Goal: Information Seeking & Learning: Learn about a topic

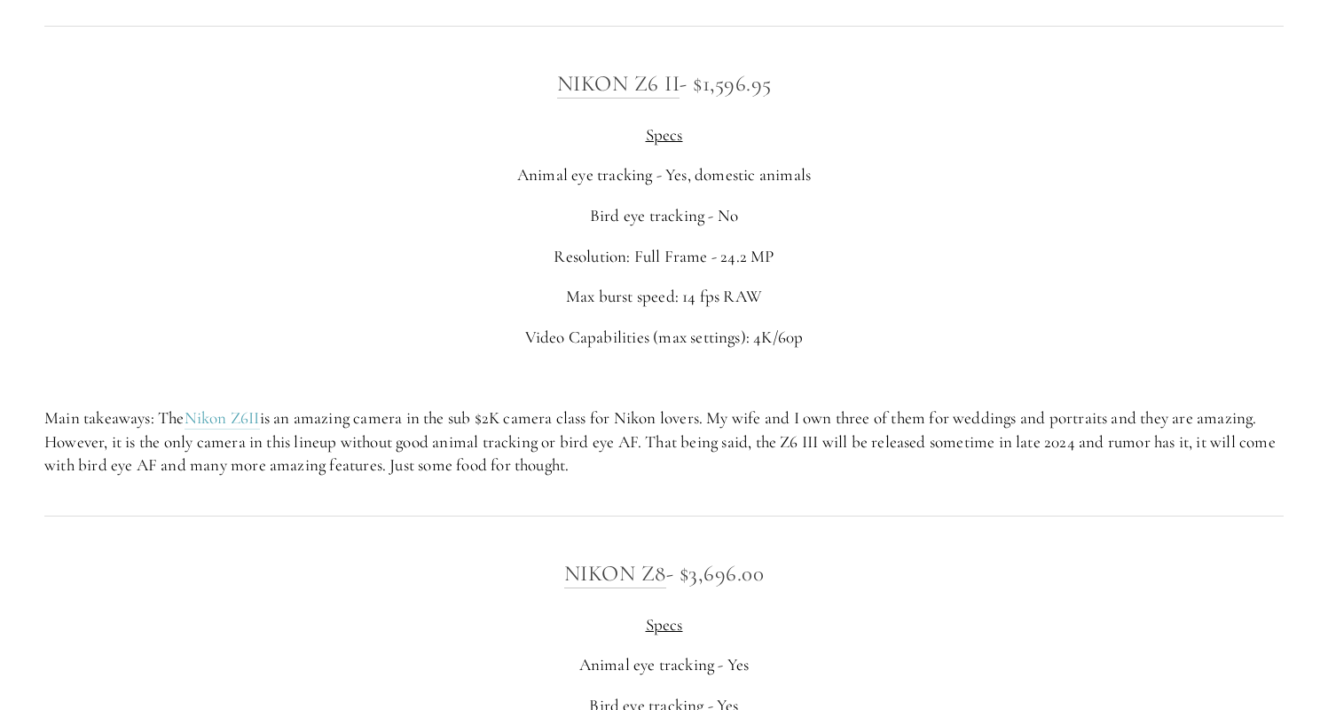
scroll to position [2948, 0]
drag, startPoint x: 792, startPoint y: 420, endPoint x: 832, endPoint y: 420, distance: 39.9
click at [832, 420] on p "Main takeaways: The Nikon Z6II is an amazing camera in the sub $2K camera class…" at bounding box center [663, 438] width 1239 height 71
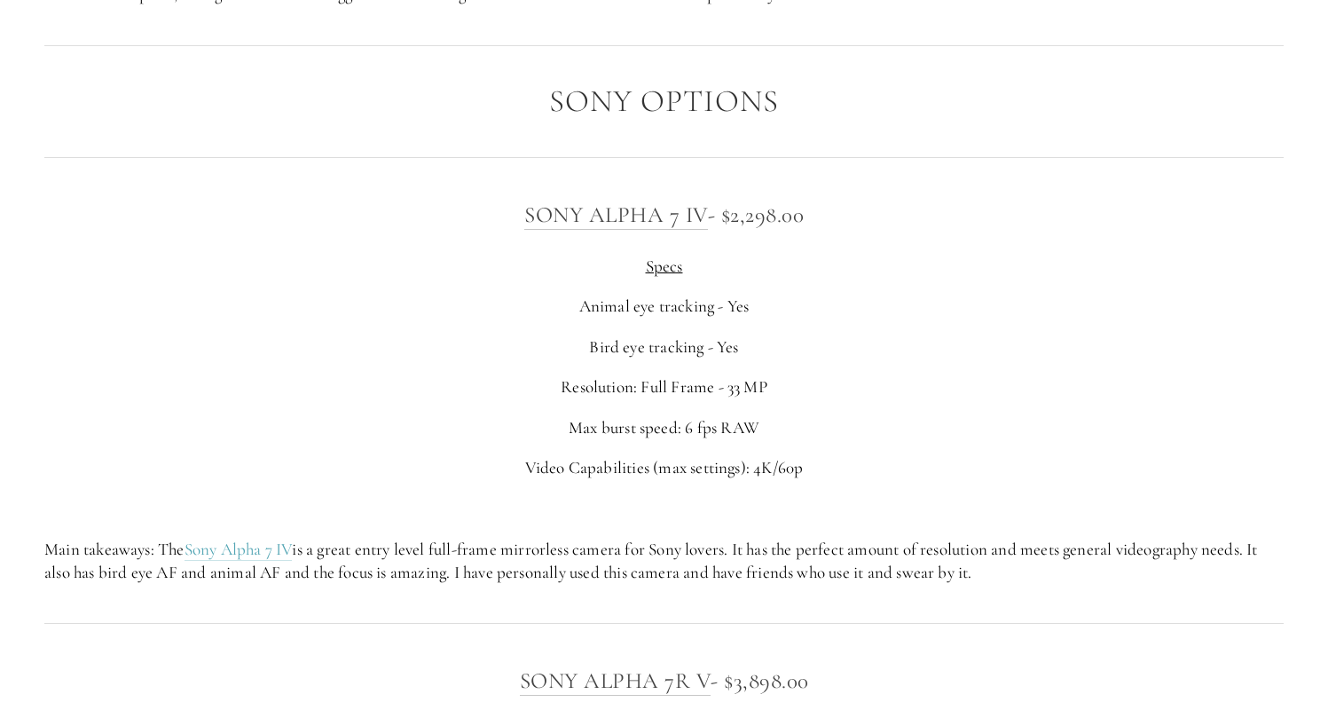
scroll to position [4388, 0]
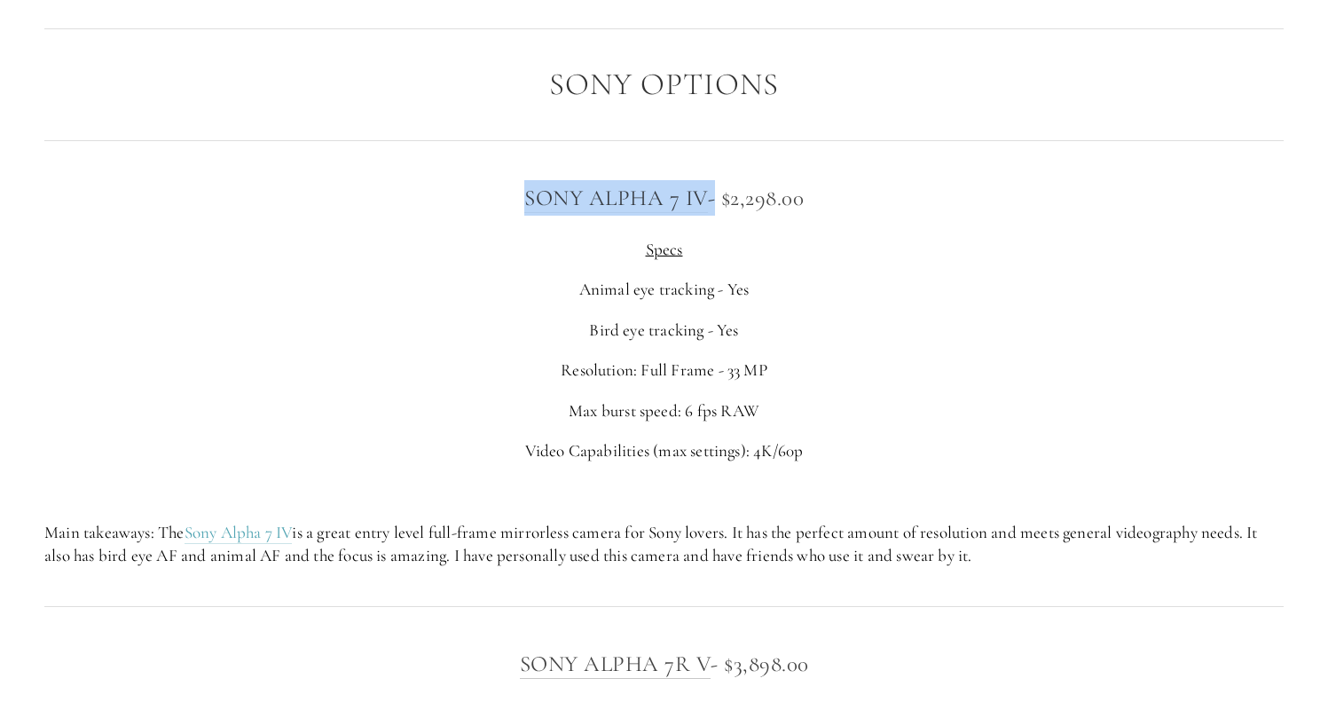
drag, startPoint x: 493, startPoint y: 179, endPoint x: 712, endPoint y: 170, distance: 218.4
click at [712, 180] on h3 "Sony Alpha 7 IV - $2,298.00" at bounding box center [663, 197] width 1239 height 35
copy h3 "Sony Alpha 7 IV"
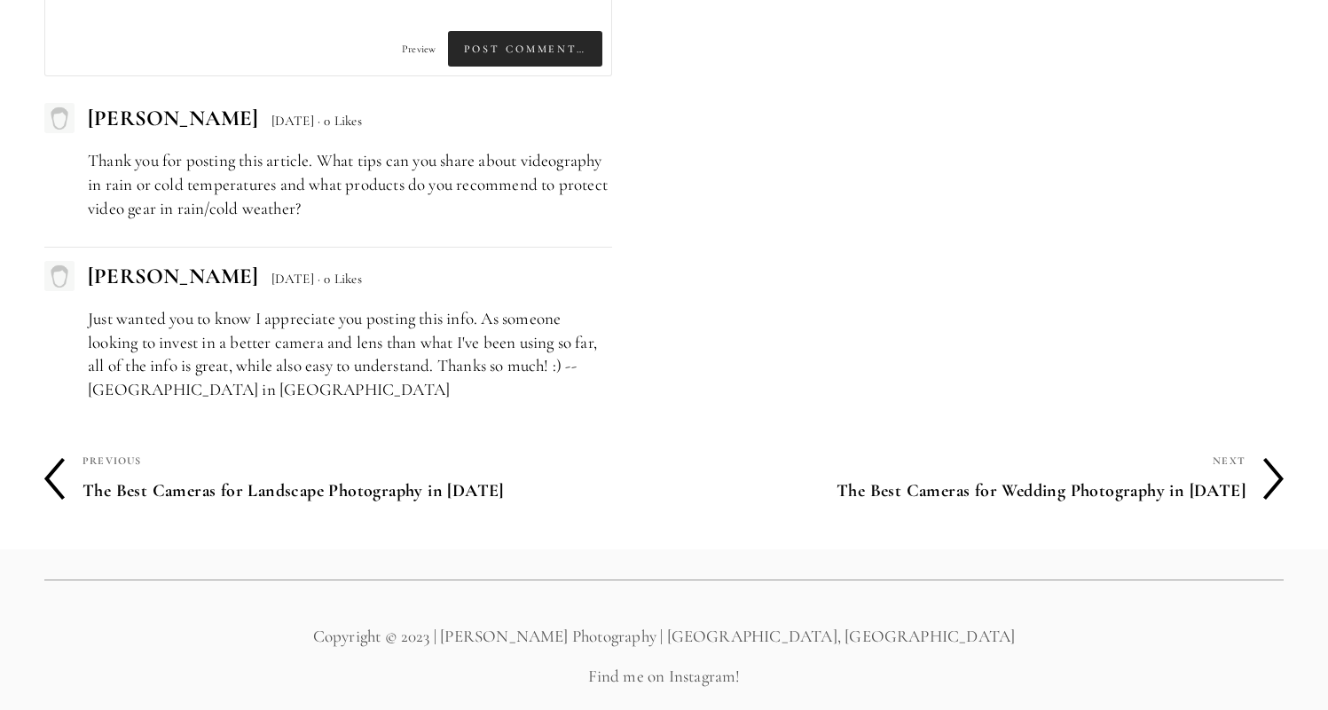
scroll to position [8673, 0]
click at [438, 473] on h4 "The Best Cameras for Landscape Photography in [DATE]" at bounding box center [374, 491] width 582 height 37
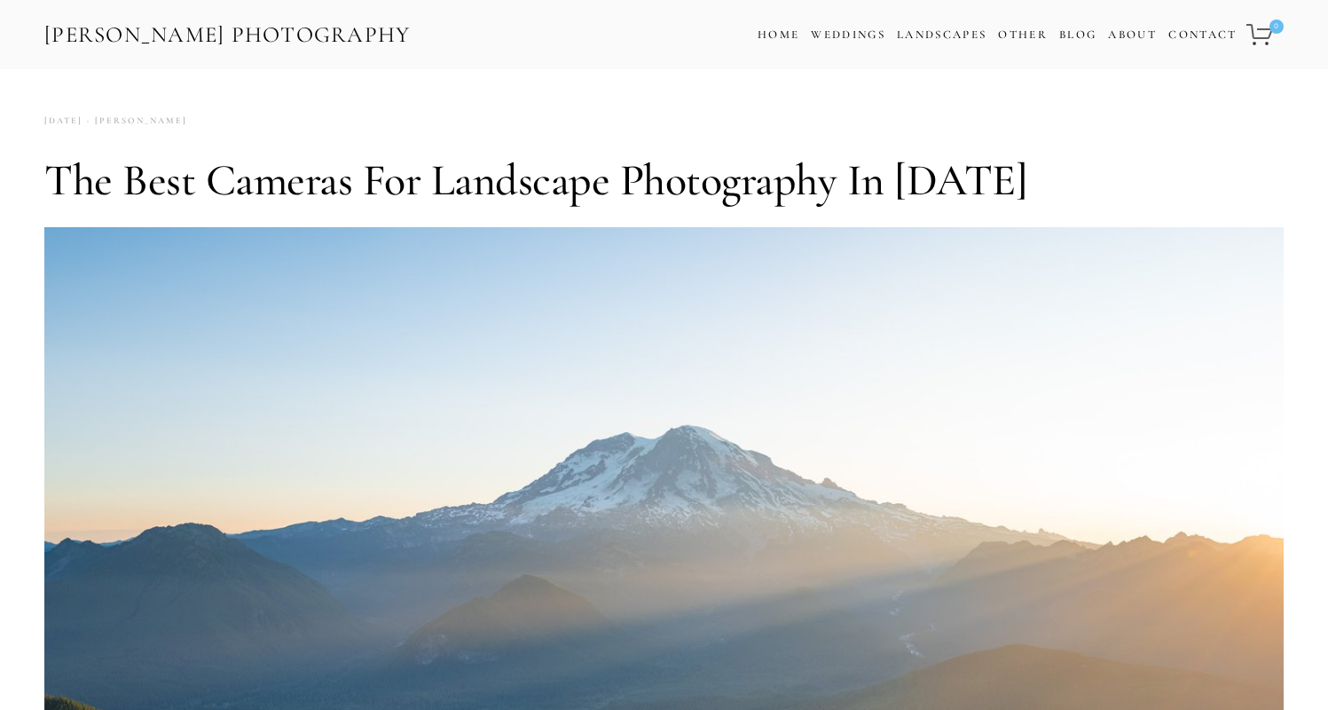
click at [354, 32] on link "[PERSON_NAME] Photography" at bounding box center [228, 35] width 370 height 40
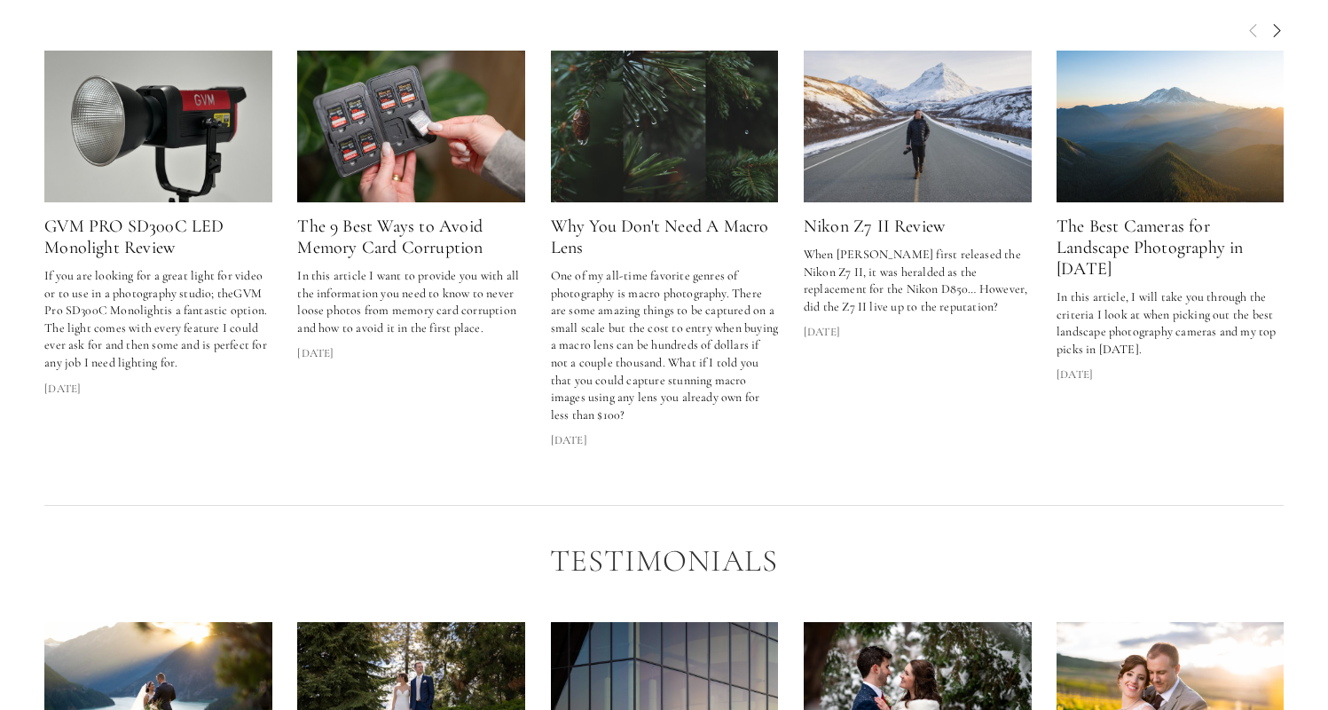
scroll to position [2540, 0]
